Goal: Task Accomplishment & Management: Complete application form

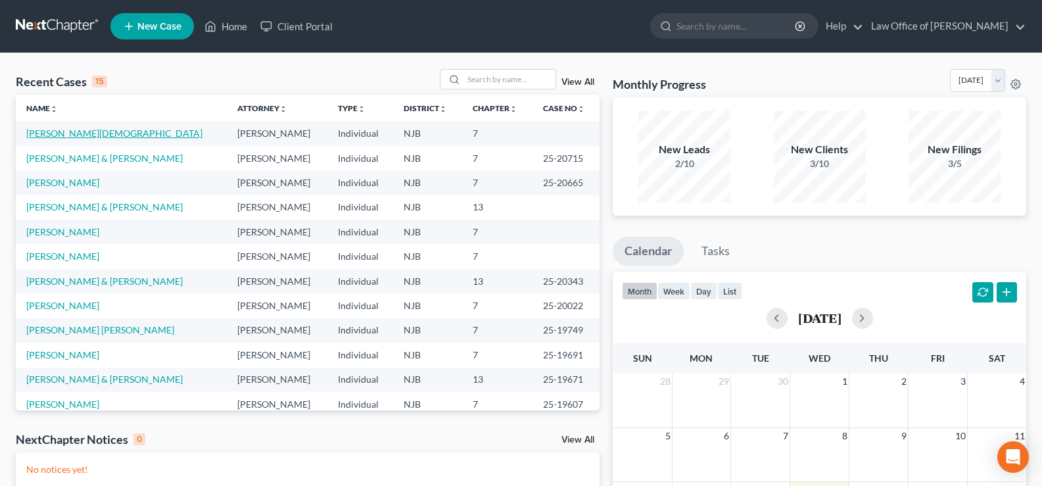
click at [52, 131] on link "[PERSON_NAME][DEMOGRAPHIC_DATA]" at bounding box center [114, 133] width 176 height 11
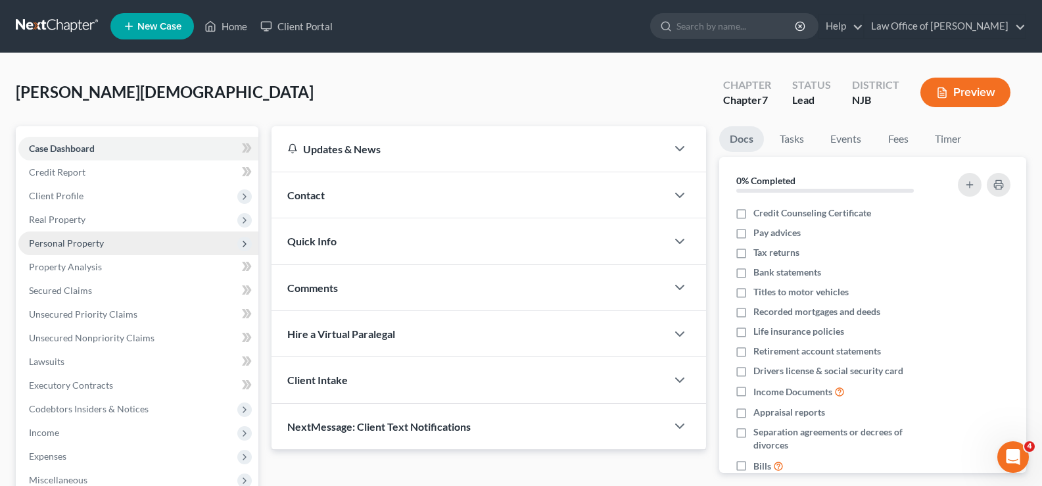
click at [59, 244] on span "Personal Property" at bounding box center [66, 242] width 75 height 11
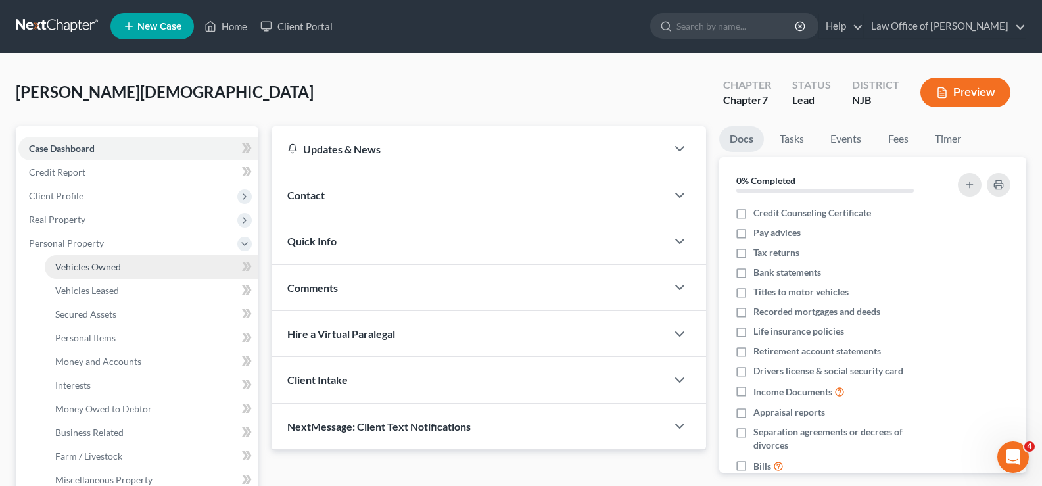
click at [95, 262] on span "Vehicles Owned" at bounding box center [88, 266] width 66 height 11
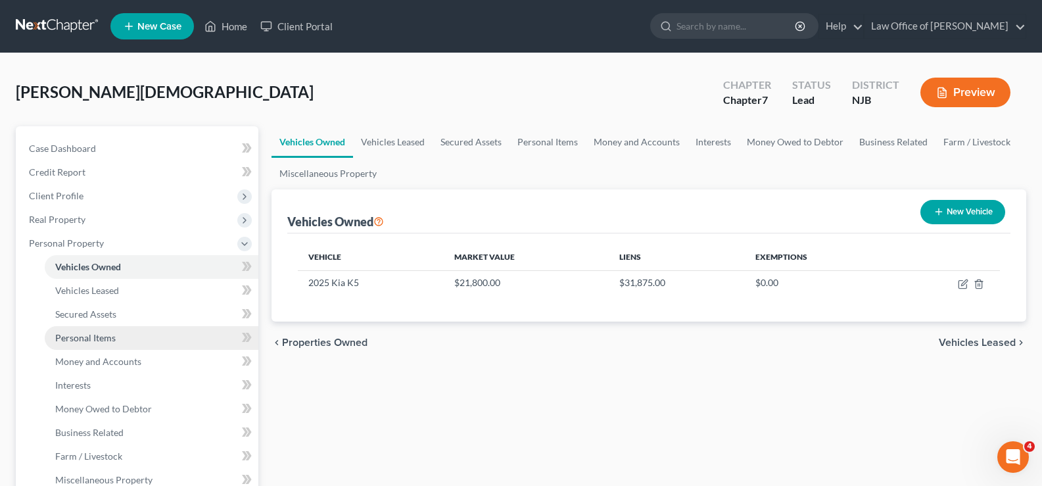
click at [81, 332] on span "Personal Items" at bounding box center [85, 337] width 60 height 11
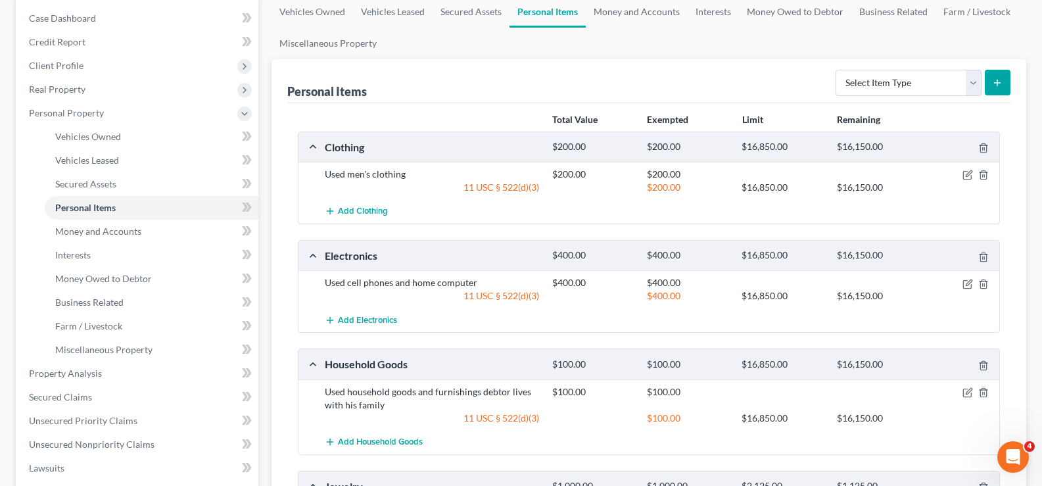
scroll to position [132, 0]
click at [101, 229] on span "Money and Accounts" at bounding box center [98, 229] width 86 height 11
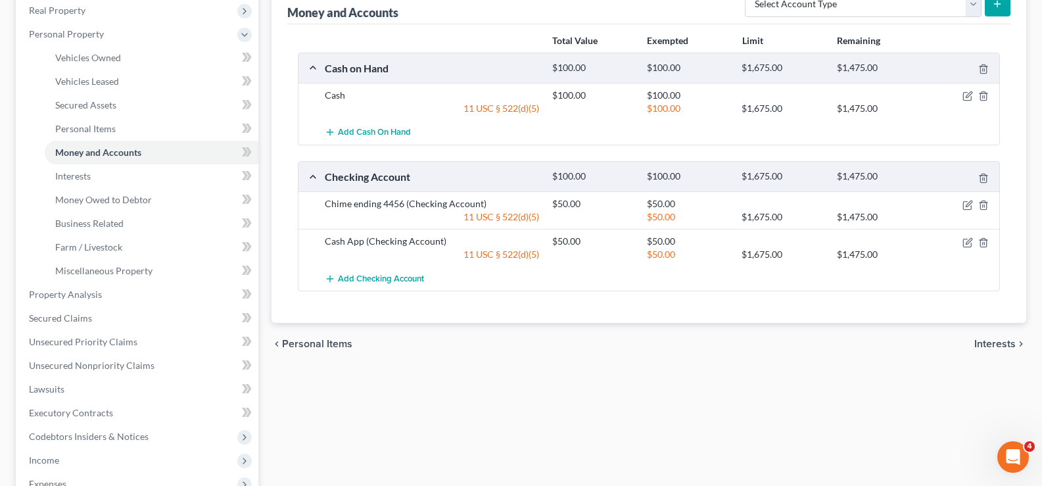
scroll to position [212, 0]
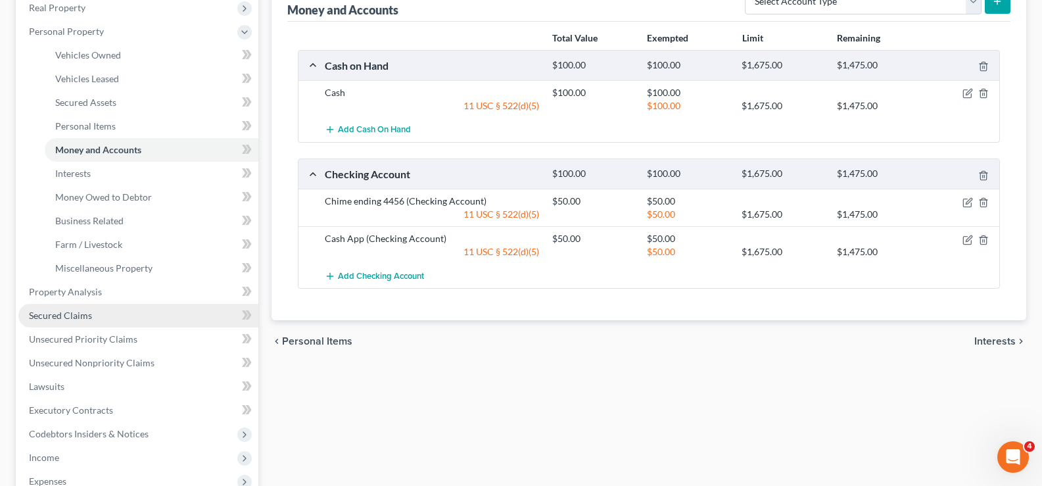
click at [70, 312] on span "Secured Claims" at bounding box center [60, 315] width 63 height 11
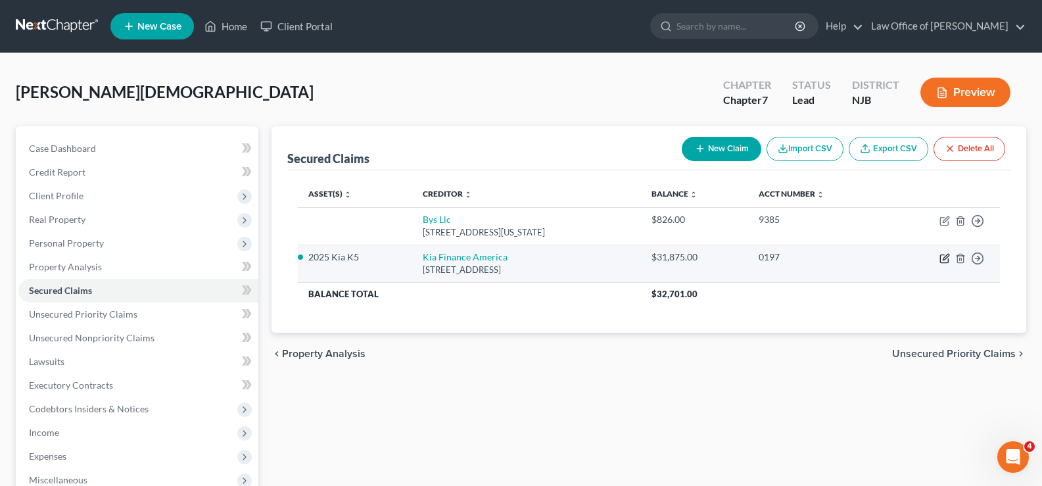
click at [944, 254] on icon "button" at bounding box center [945, 258] width 11 height 11
select select "4"
select select "2"
select select "0"
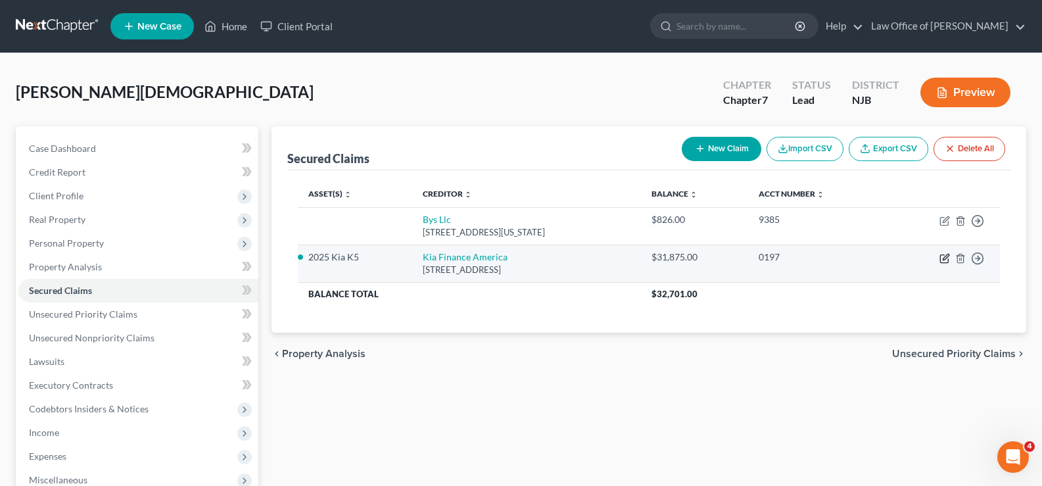
select select "0"
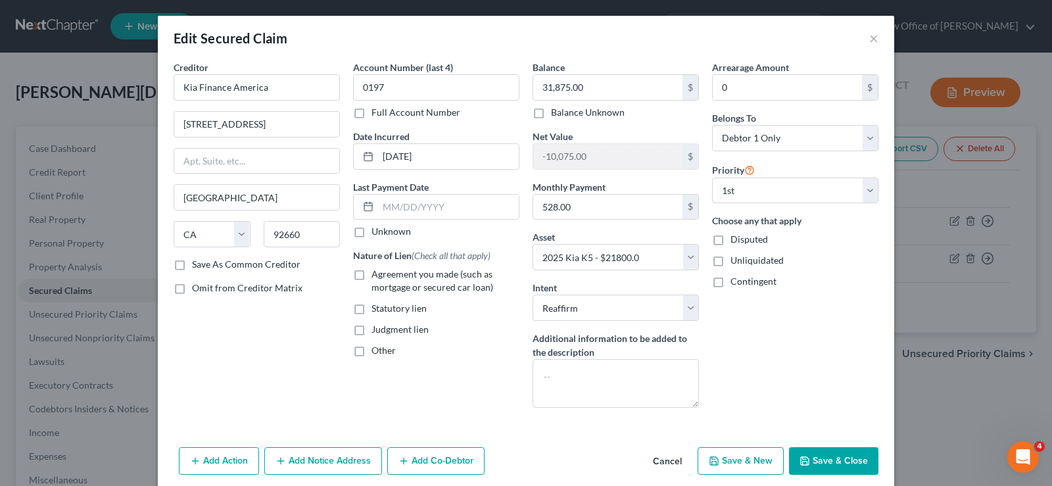
click at [822, 454] on button "Save & Close" at bounding box center [833, 461] width 89 height 28
select select
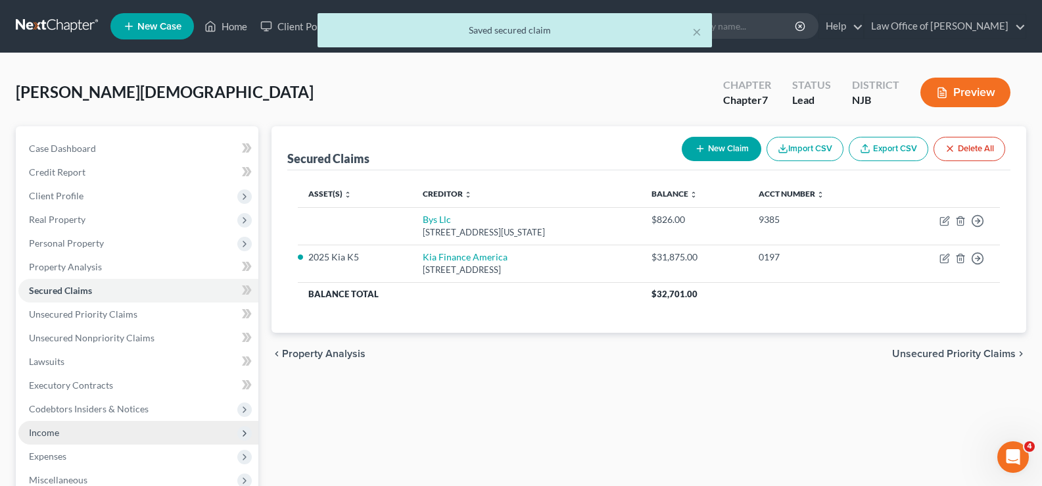
click at [42, 433] on span "Income" at bounding box center [44, 432] width 30 height 11
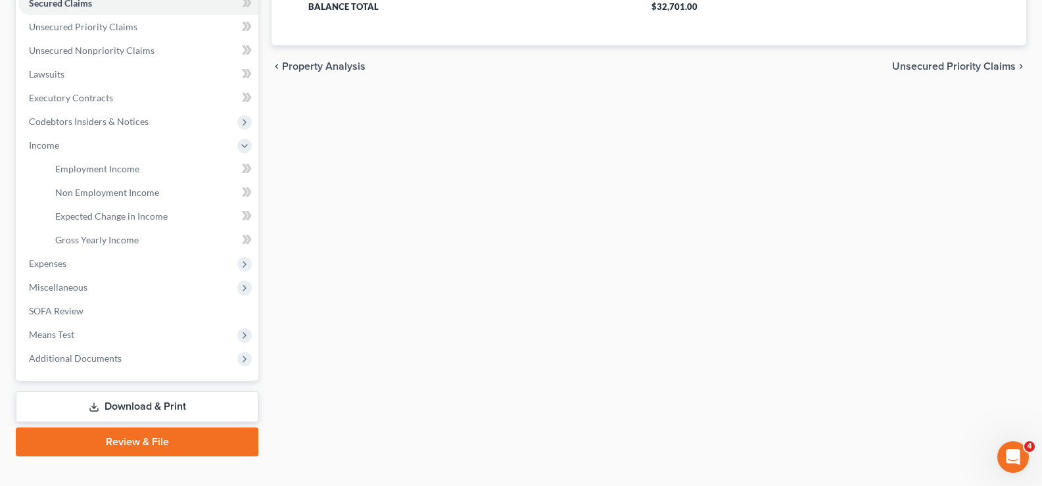
scroll to position [308, 0]
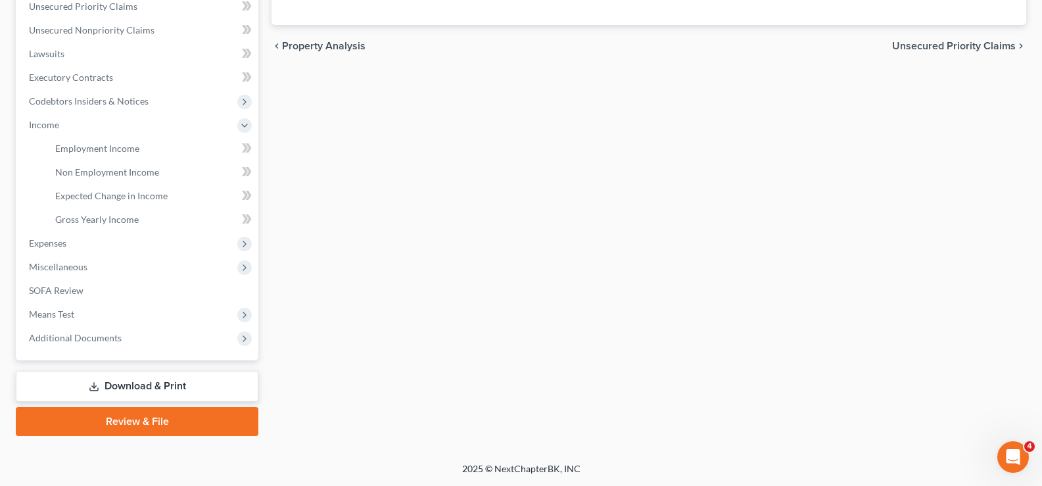
click at [149, 381] on link "Download & Print" at bounding box center [137, 386] width 243 height 31
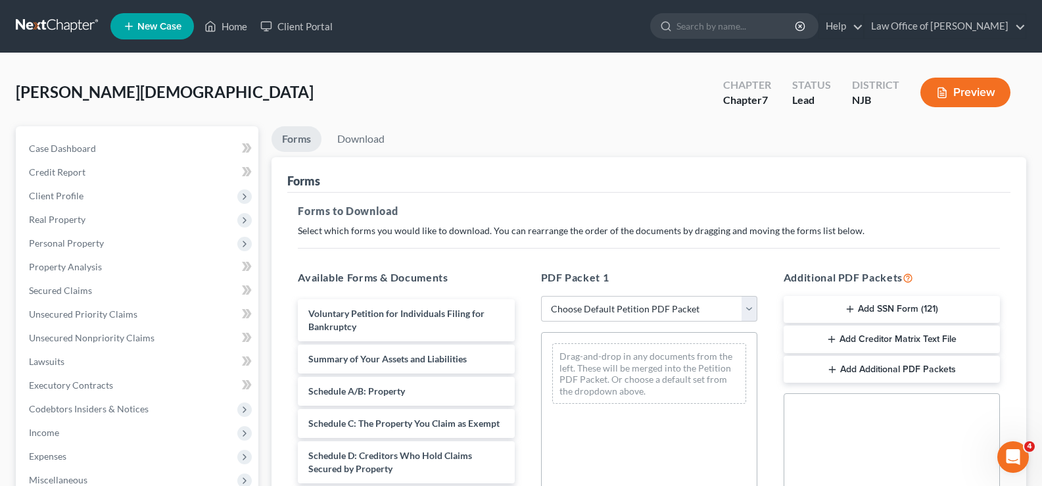
click at [900, 308] on button "Add SSN Form (121)" at bounding box center [892, 310] width 216 height 28
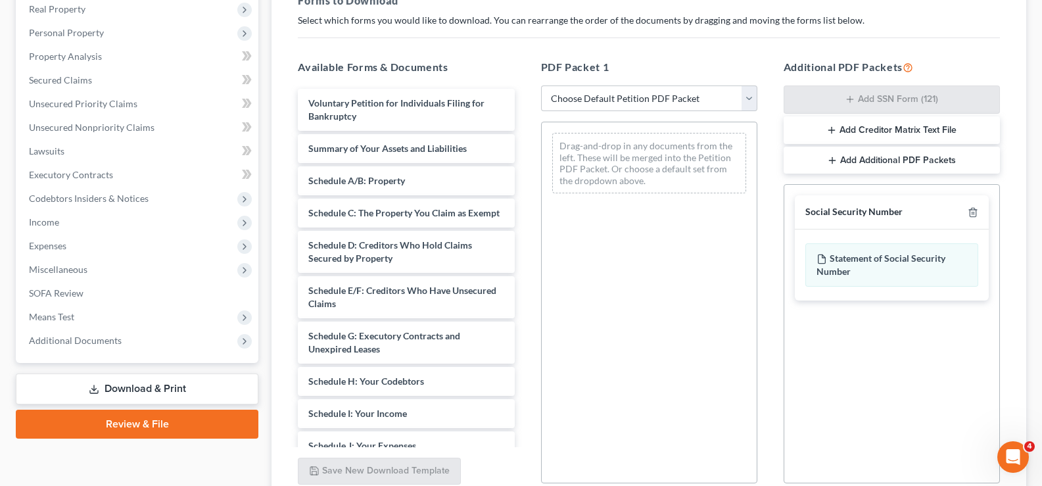
scroll to position [326, 0]
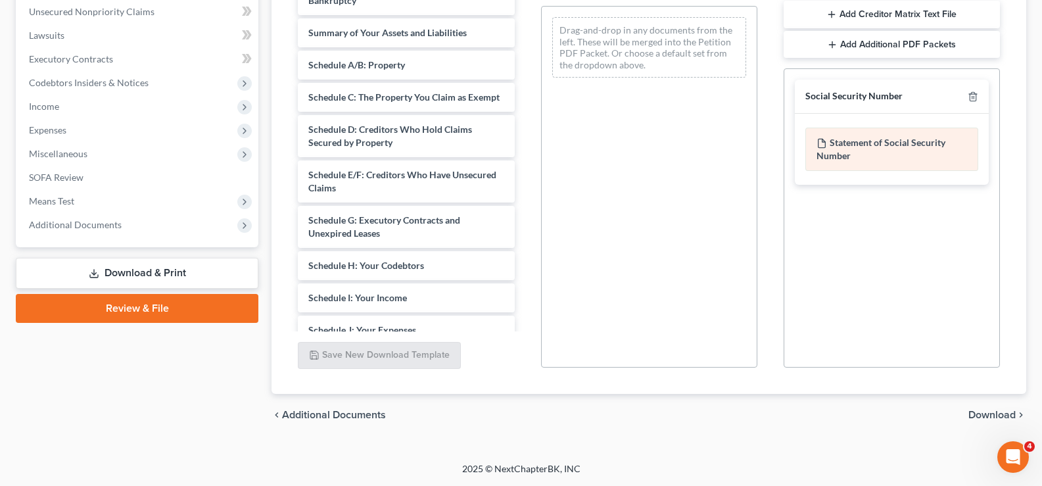
click at [848, 145] on div "Statement of Social Security Number" at bounding box center [892, 149] width 173 height 43
click at [893, 136] on div "Statement of Social Security Number" at bounding box center [892, 149] width 173 height 43
click at [982, 410] on span "Download" at bounding box center [992, 415] width 47 height 11
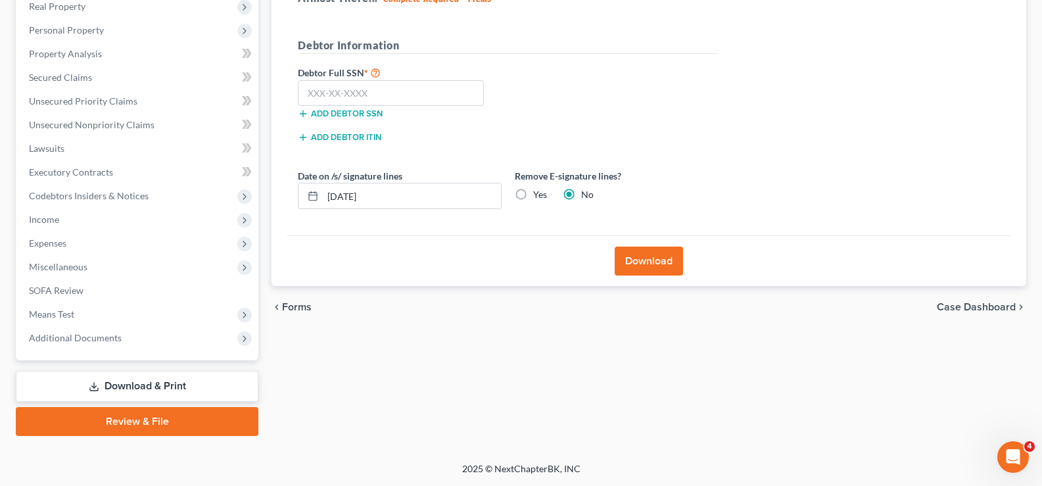
scroll to position [213, 0]
click at [390, 93] on input "text" at bounding box center [391, 93] width 186 height 26
type input "217-67-8289"
click at [651, 255] on button "Download" at bounding box center [649, 261] width 68 height 29
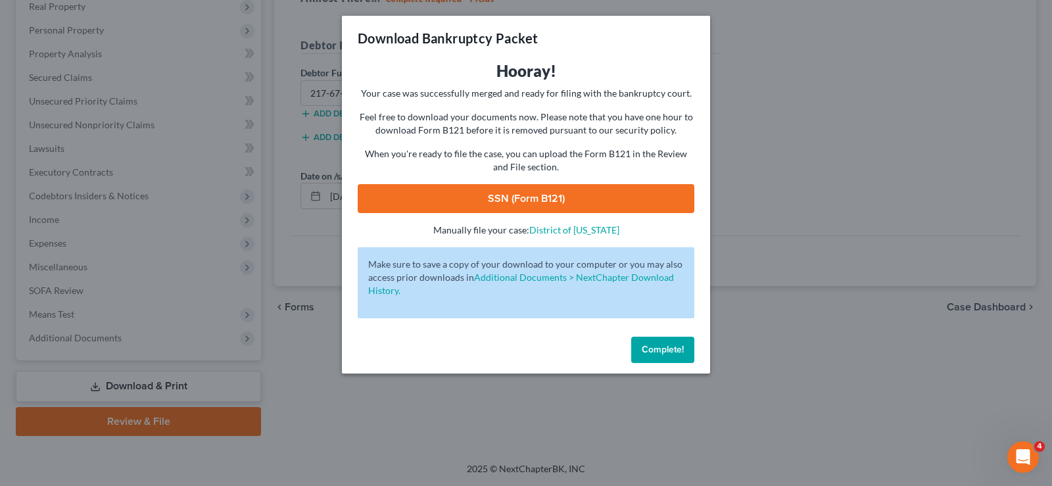
click at [598, 197] on link "SSN (Form B121)" at bounding box center [526, 198] width 337 height 29
click at [656, 354] on span "Complete!" at bounding box center [663, 349] width 42 height 11
